Goal: Task Accomplishment & Management: Use online tool/utility

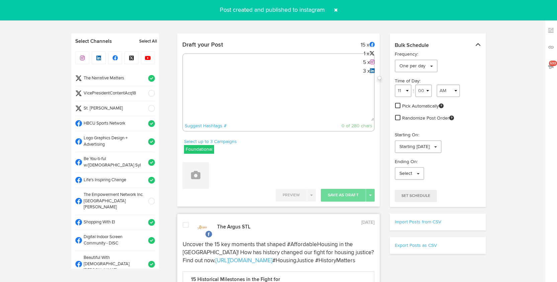
select select "27"
select select "PM"
select select "11"
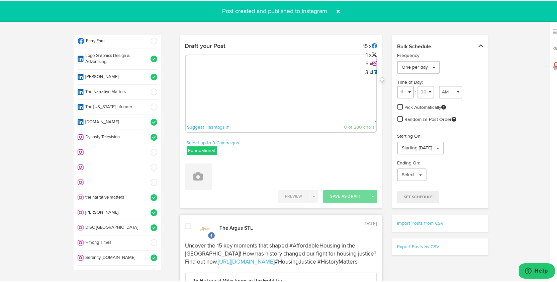
click at [252, 84] on textarea at bounding box center [281, 99] width 191 height 44
paste textarea "ARGUS News. Now. E News [DATE] 9/11 changed the world forever. From global secu…"
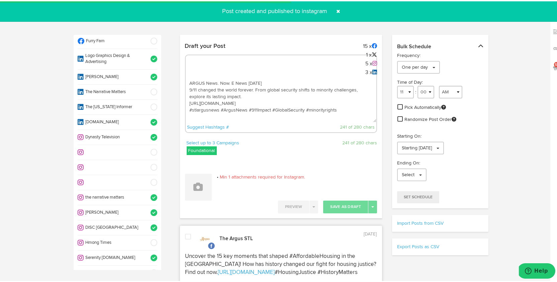
type textarea "ARGUS News. Now. E News [DATE] 9/11 changed the world forever. From global secu…"
click at [148, 208] on span at bounding box center [151, 211] width 11 height 7
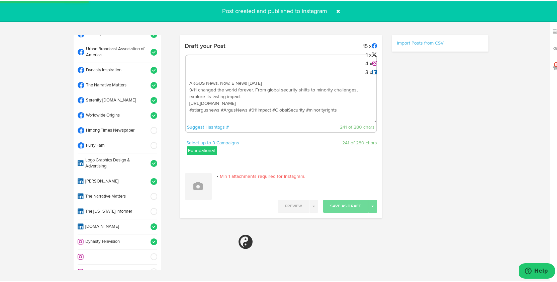
scroll to position [260, 0]
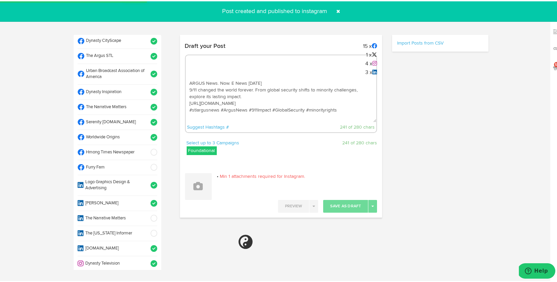
click at [146, 133] on span at bounding box center [151, 136] width 11 height 7
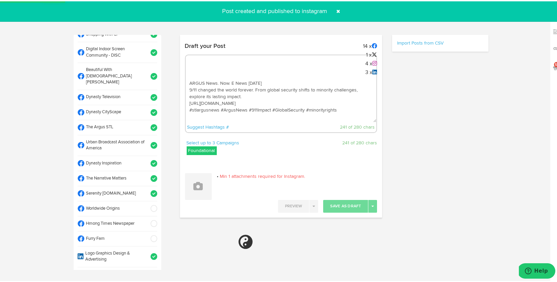
scroll to position [182, 0]
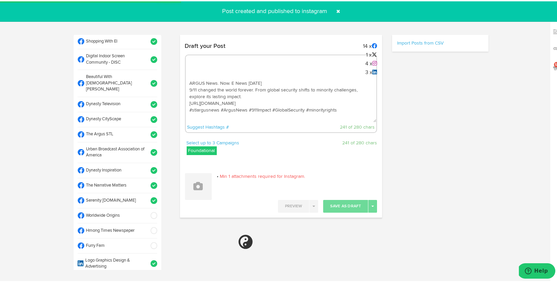
click at [148, 130] on span at bounding box center [151, 133] width 11 height 7
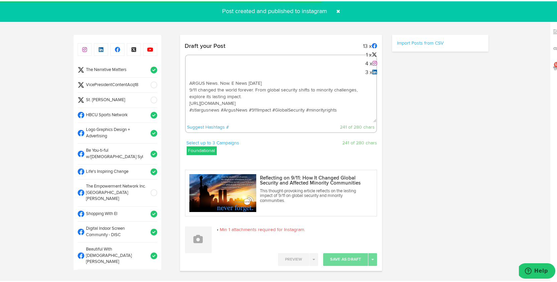
scroll to position [9, 0]
click at [146, 86] on span at bounding box center [151, 84] width 11 height 7
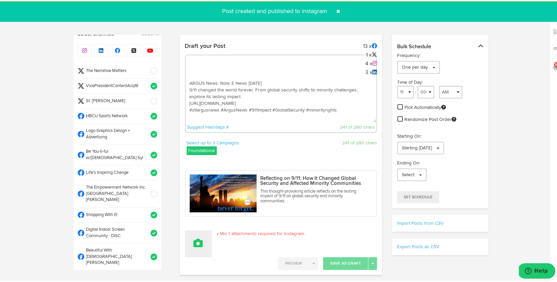
click at [200, 243] on button at bounding box center [198, 242] width 27 height 27
select select "11"
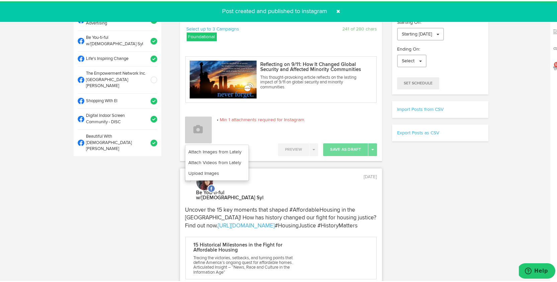
scroll to position [175, 0]
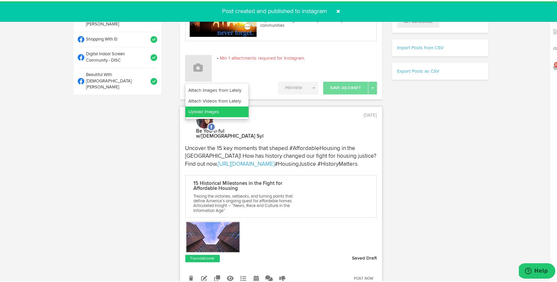
click at [188, 111] on link "Upload Images" at bounding box center [216, 110] width 63 height 11
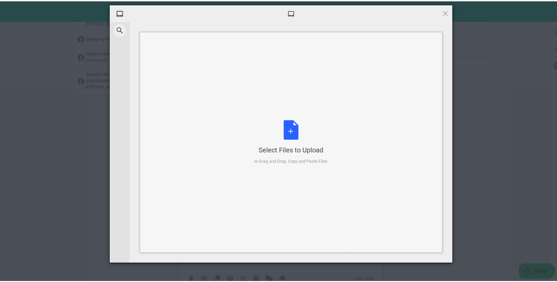
click at [287, 124] on div "Select Files to Upload or Drag and Drop, Copy and Paste Files" at bounding box center [291, 141] width 73 height 45
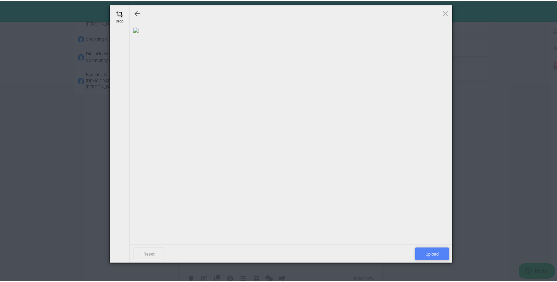
click at [437, 250] on span "Upload" at bounding box center [432, 252] width 34 height 13
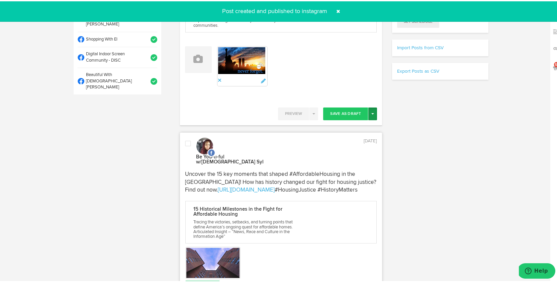
click at [371, 114] on button "Toggle Dropdown" at bounding box center [372, 112] width 9 height 13
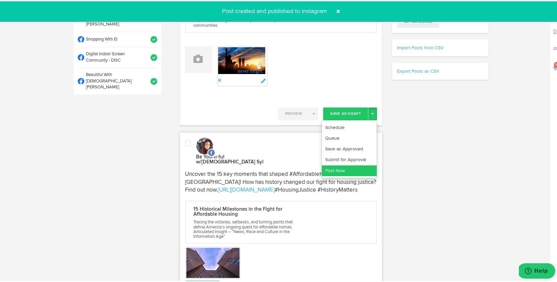
click at [367, 168] on link "Post Now" at bounding box center [349, 169] width 55 height 11
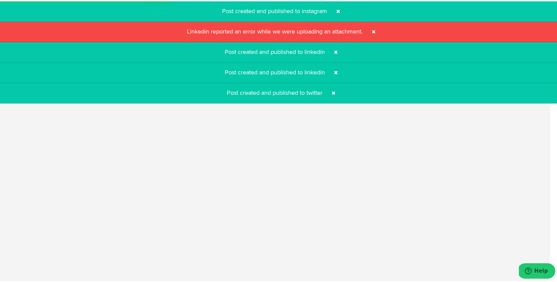
select select "11"
